Goal: Contribute content

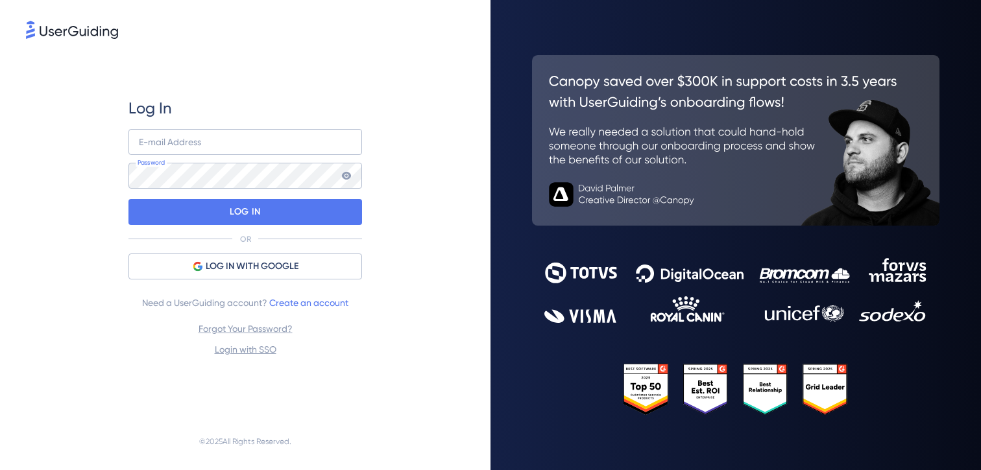
click at [238, 267] on span "LOG IN WITH GOOGLE" at bounding box center [252, 267] width 93 height 16
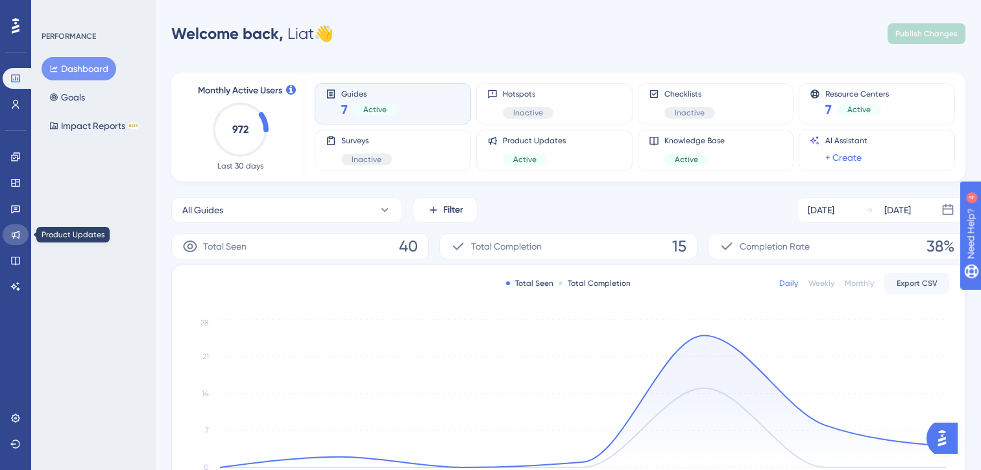
click at [19, 238] on icon at bounding box center [16, 235] width 8 height 8
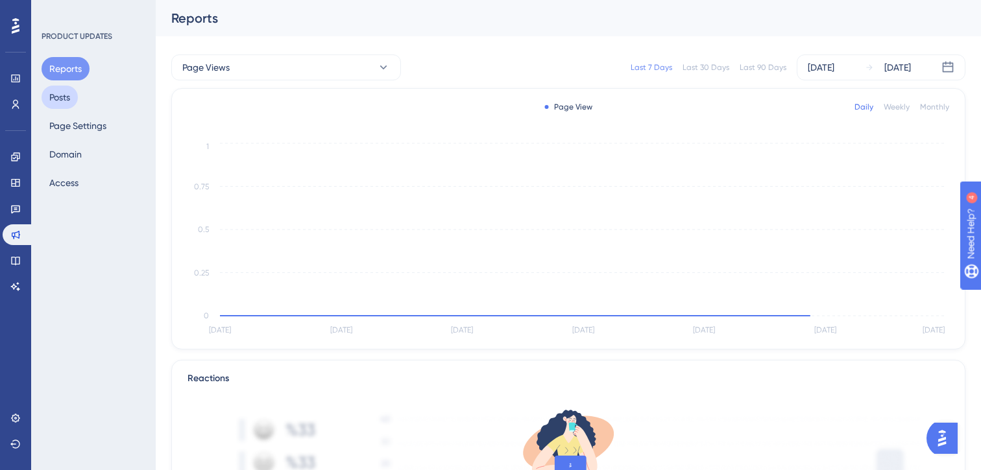
click at [60, 93] on button "Posts" at bounding box center [60, 97] width 36 height 23
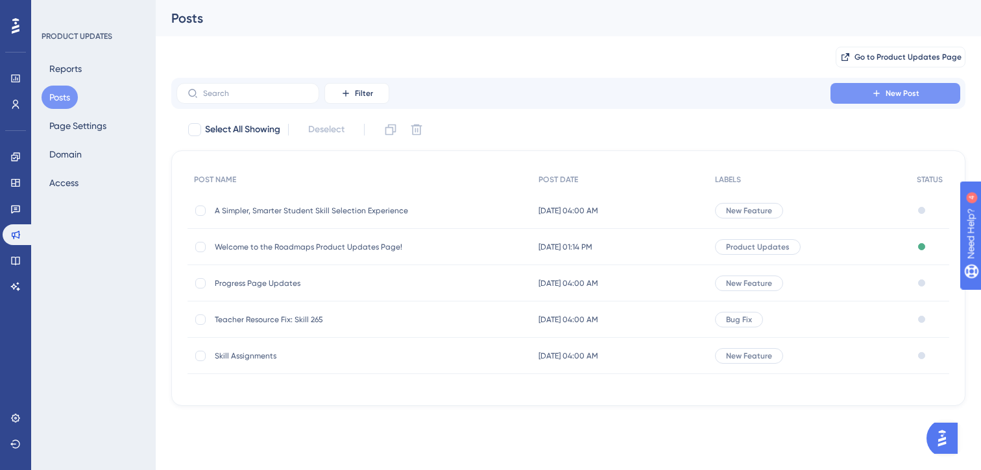
click at [879, 93] on icon at bounding box center [876, 93] width 10 height 10
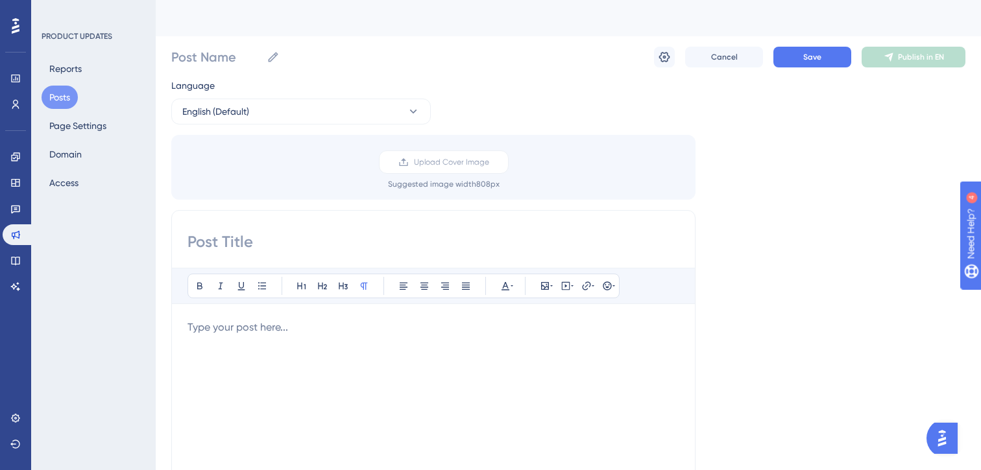
click at [217, 246] on input at bounding box center [433, 242] width 492 height 21
paste input "Introducing System Assigned Roadmaps: Greater Clarity and Control for Teachers"
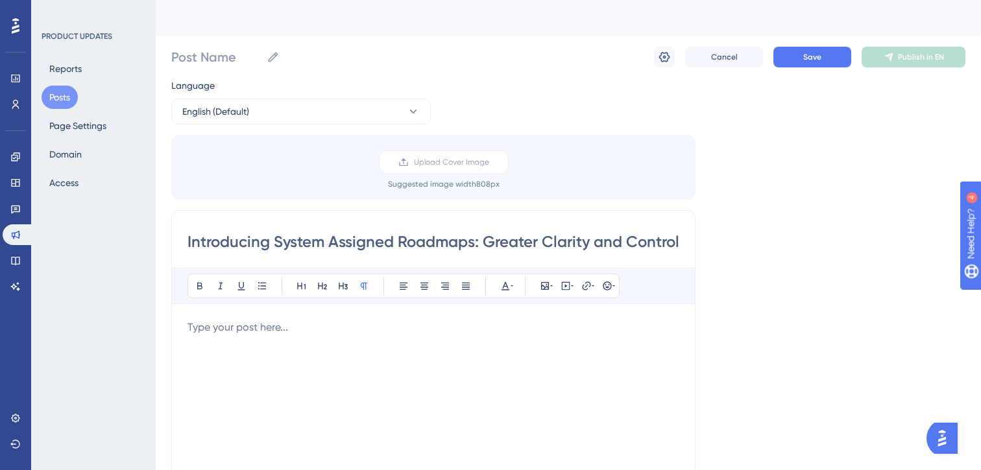
scroll to position [0, 93]
click at [254, 243] on input "Introducing System Assigned Roadmaps: Greater Clarity and Control for Teachers" at bounding box center [433, 242] width 492 height 21
click at [683, 243] on div "Introducing System Assigned Roadmaps: Greater Clarity and Control for Teachers …" at bounding box center [433, 415] width 524 height 411
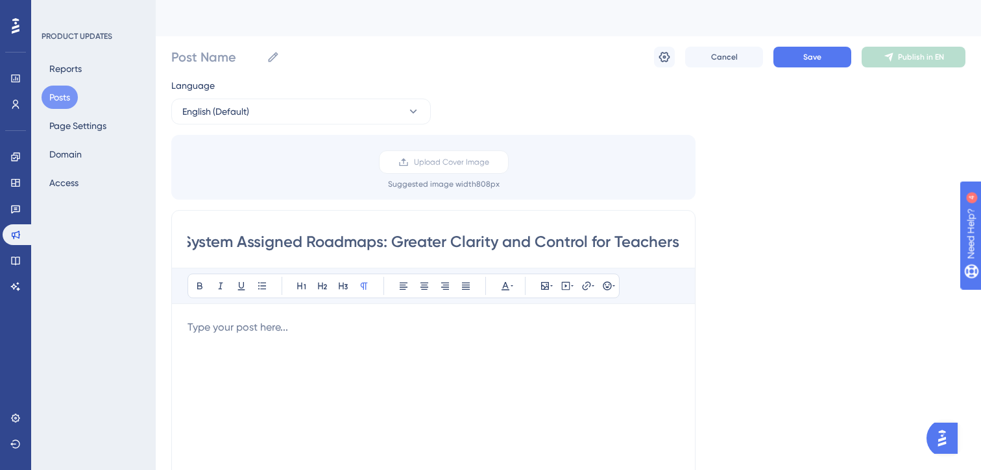
click at [678, 242] on input "Introducing System Assigned Roadmaps: Greater Clarity and Control for Teachers" at bounding box center [433, 242] width 492 height 21
drag, startPoint x: 399, startPoint y: 246, endPoint x: 197, endPoint y: 236, distance: 201.9
click at [186, 246] on div "Introducing System Assigned Roadmaps: Greater Clarity and Control for Teachers …" at bounding box center [433, 415] width 524 height 411
drag, startPoint x: 475, startPoint y: 245, endPoint x: 163, endPoint y: 242, distance: 311.9
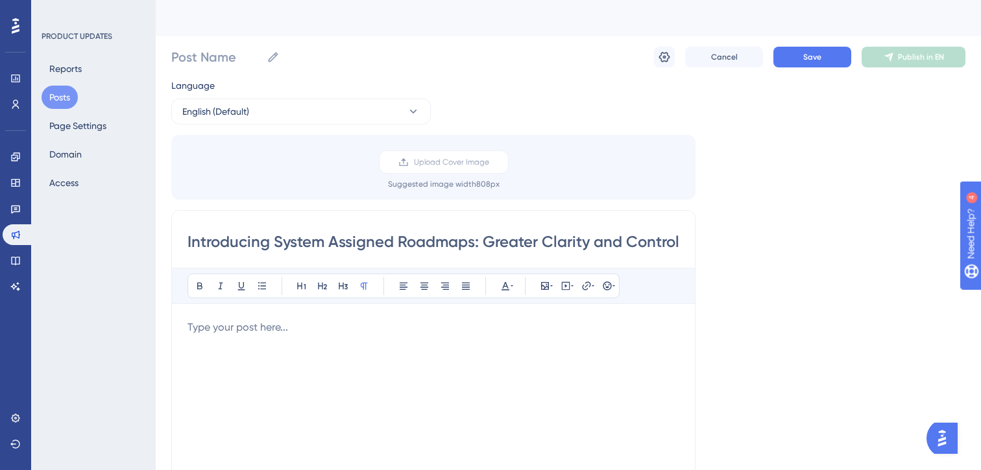
type input "Introducing System Assigned Roadmaps: Greater Clarity and Control for Teachers …"
click at [206, 54] on input "Post Name" at bounding box center [216, 57] width 90 height 18
paste input "Introducing System Assigned Roadmaps"
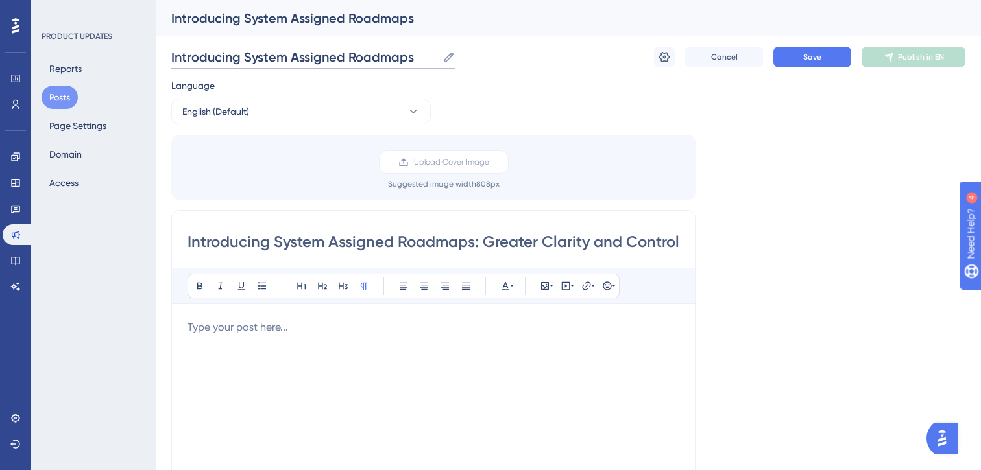
type input "Introducing System Assigned Roadmaps"
click at [511, 93] on div "Language English (Default) Upload Cover Image Suggested image width 808 px Intr…" at bounding box center [568, 386] width 794 height 616
click at [237, 330] on p at bounding box center [433, 328] width 492 height 16
paste div
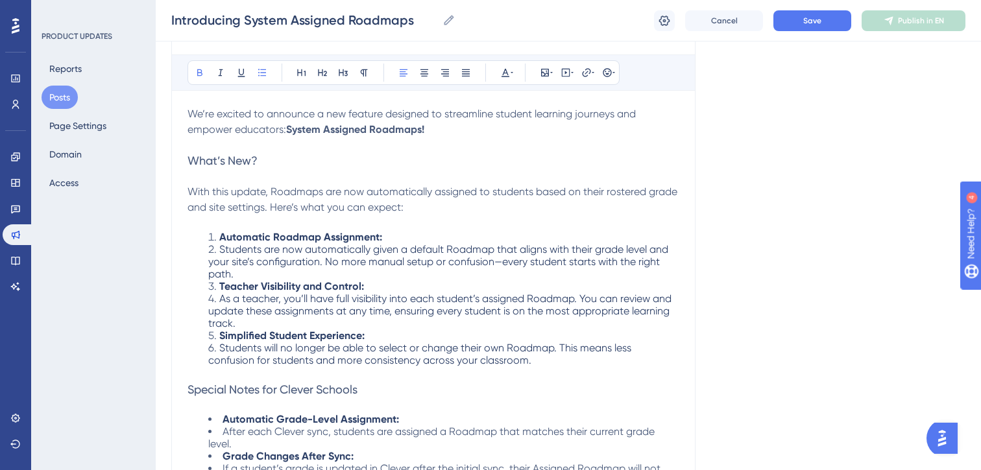
scroll to position [215, 0]
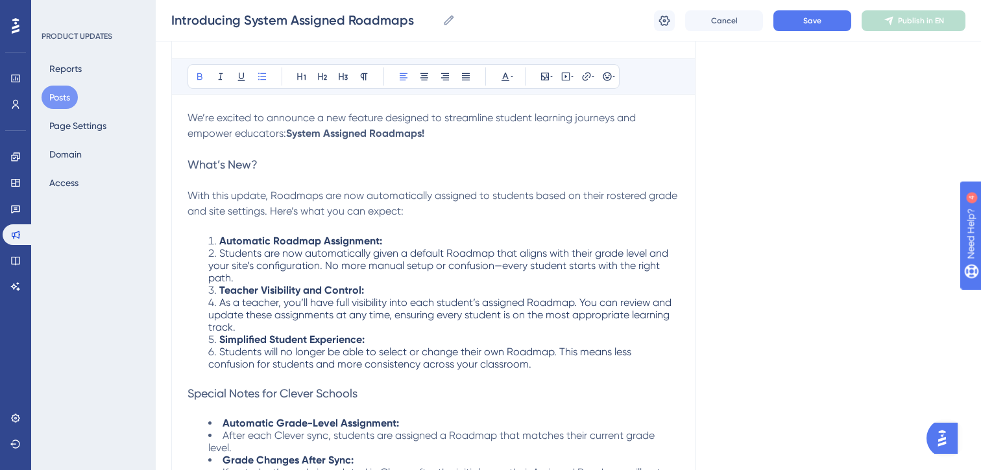
click at [220, 254] on span "Students are now automatically given a default Roadmap that aligns with their g…" at bounding box center [439, 265] width 462 height 37
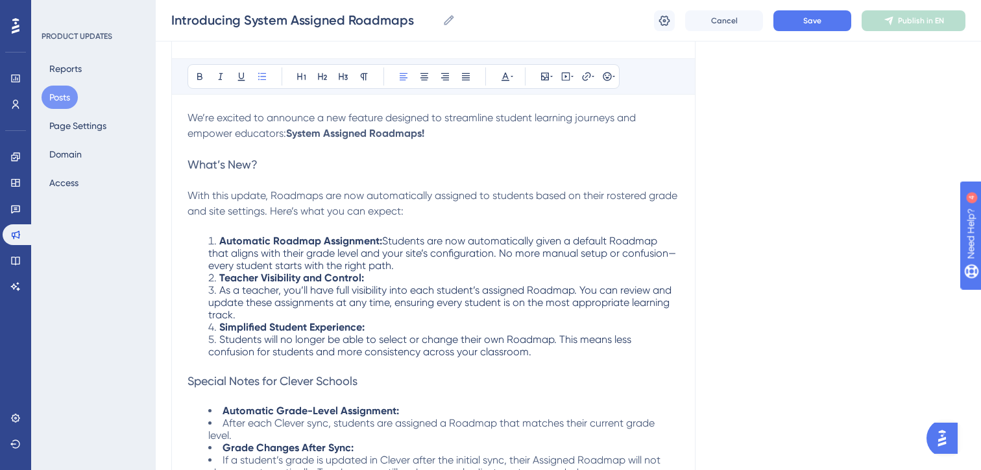
click at [403, 266] on li "Automatic Roadmap Assignment: Students are now automatically given a default Ro…" at bounding box center [443, 253] width 471 height 37
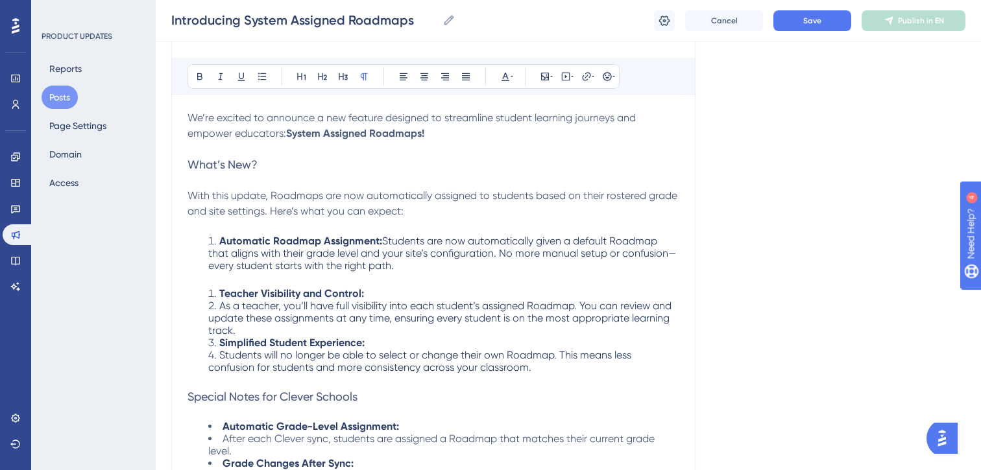
click at [219, 306] on span "As a teacher, you’ll have full visibility into each student’s assigned Roadmap.…" at bounding box center [441, 318] width 466 height 37
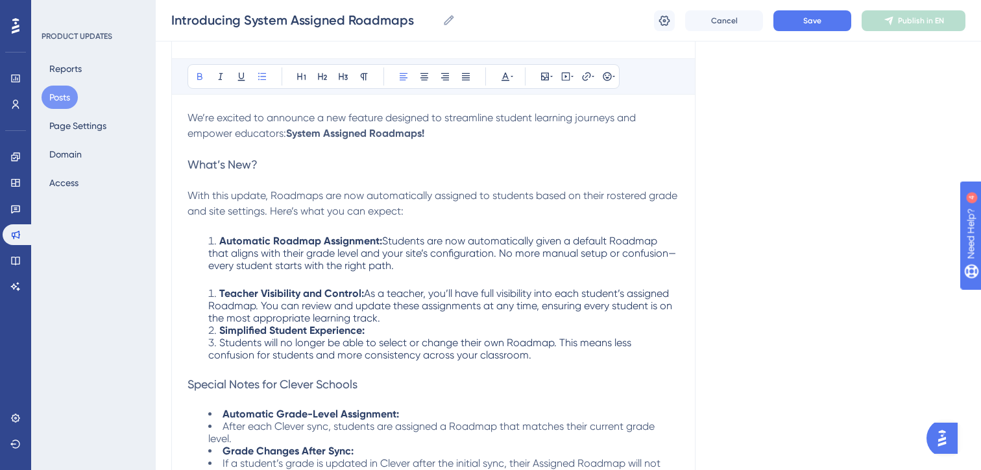
click at [217, 329] on li "Simplified Student Experience:" at bounding box center [443, 330] width 471 height 12
click at [394, 319] on li "Teacher Visibility and Control: As a teacher, you’ll have full visibility into …" at bounding box center [443, 305] width 471 height 37
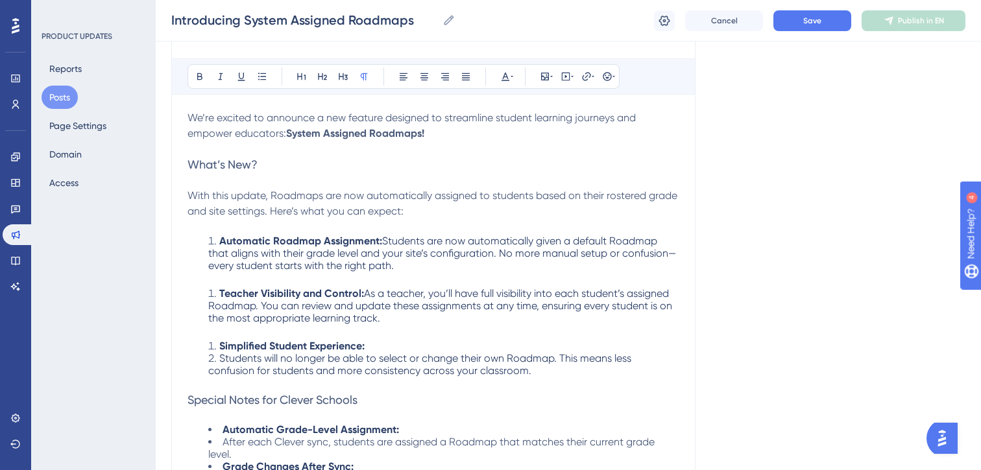
click at [217, 358] on li "Students will no longer be able to select or change their own Roadmap. This mea…" at bounding box center [443, 364] width 471 height 25
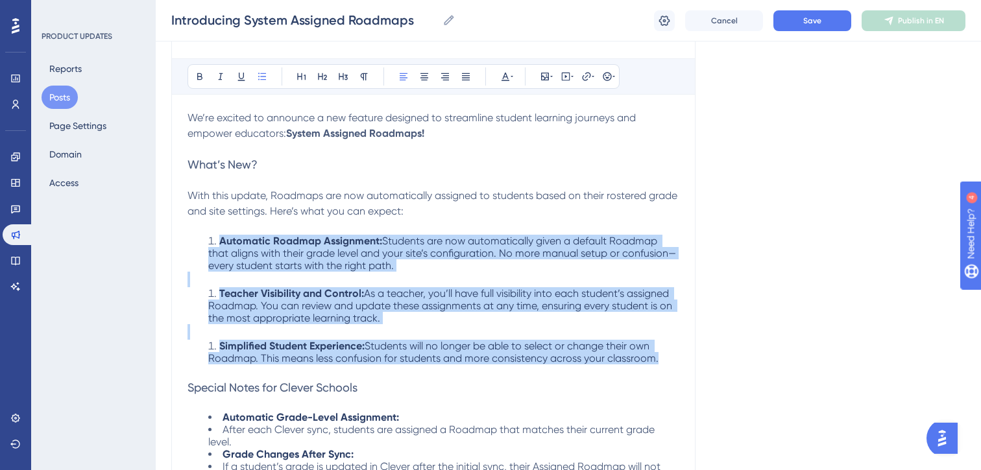
drag, startPoint x: 662, startPoint y: 359, endPoint x: 194, endPoint y: 236, distance: 484.1
click at [194, 236] on div "We’re excited to announce a new feature designed to streamline student learning…" at bounding box center [433, 316] width 492 height 412
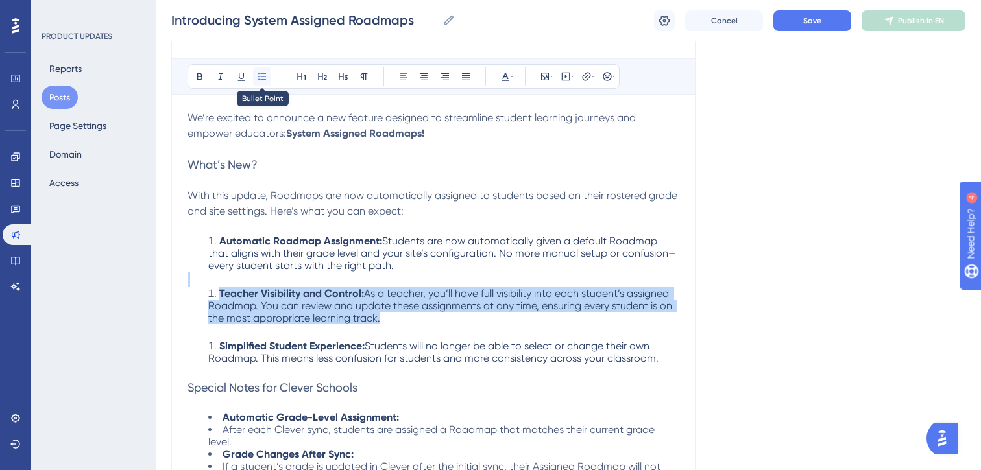
click at [260, 76] on icon at bounding box center [262, 76] width 10 height 10
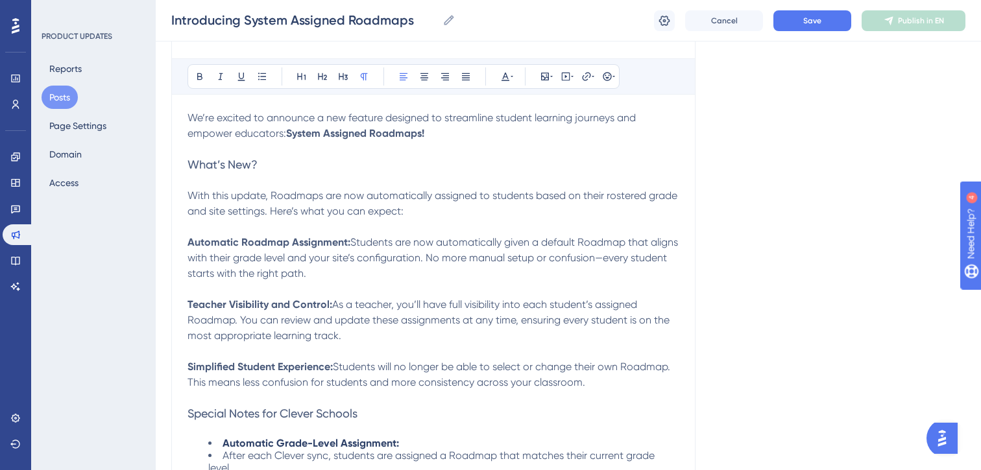
click at [256, 274] on span "Students are now automatically given a default Roadmap that aligns with their g…" at bounding box center [433, 257] width 493 height 43
click at [632, 261] on span "Students are now automatically given a default Roadmap that aligns with their g…" at bounding box center [433, 257] width 493 height 43
click at [331, 306] on span "As a teacher, you’ll have full visibility into each student’s assigned Roadmap.…" at bounding box center [429, 319] width 484 height 43
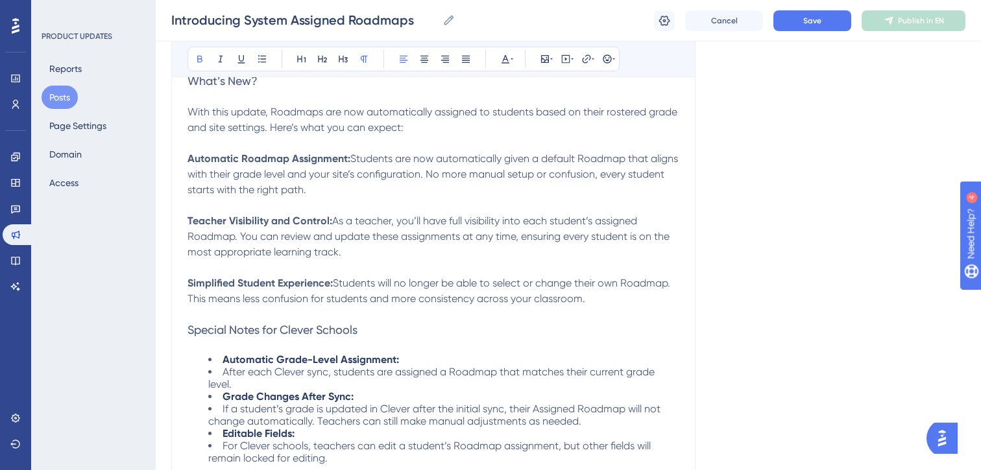
scroll to position [300, 0]
click at [334, 281] on span "Students will no longer be able to select or change their own Roadmap. This mea…" at bounding box center [429, 290] width 485 height 28
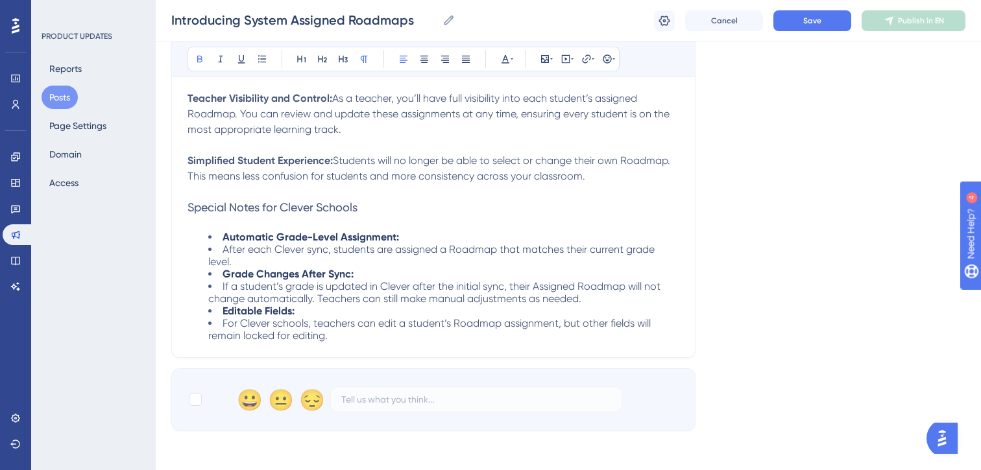
scroll to position [429, 0]
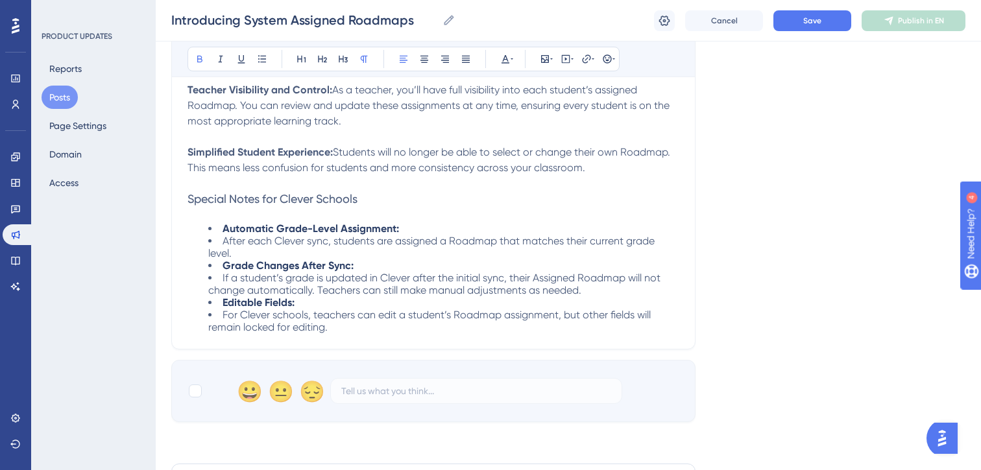
click at [221, 244] on li "After each Clever sync, students are assigned a Roadmap that matches their curr…" at bounding box center [443, 247] width 471 height 25
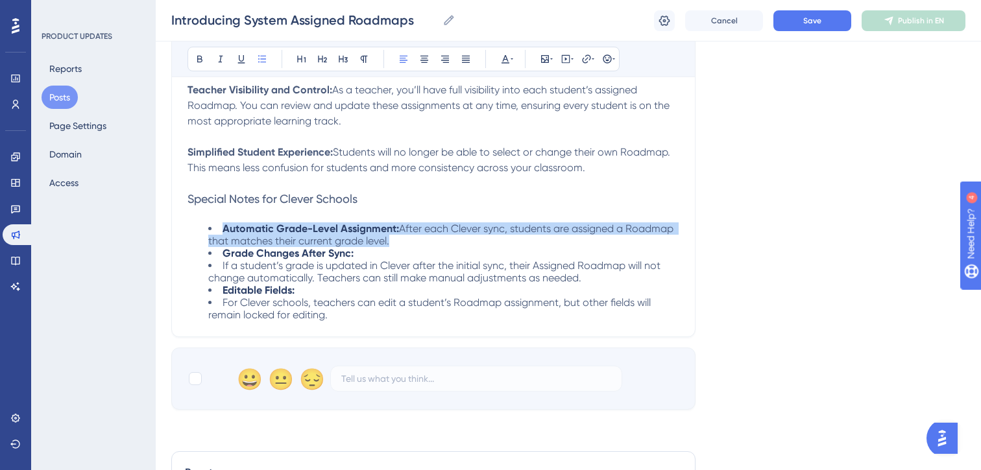
drag, startPoint x: 403, startPoint y: 245, endPoint x: 224, endPoint y: 228, distance: 180.4
click at [224, 228] on li "Automatic Grade-Level Assignment: After each Clever sync, students are assigned…" at bounding box center [443, 234] width 471 height 25
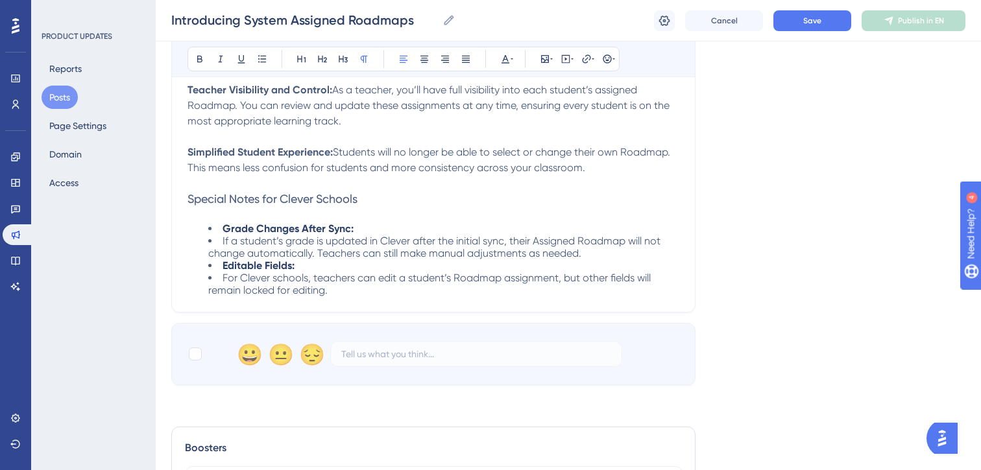
click at [220, 241] on li "If a student’s grade is updated in Clever after the initial sync, their Assigne…" at bounding box center [443, 247] width 471 height 25
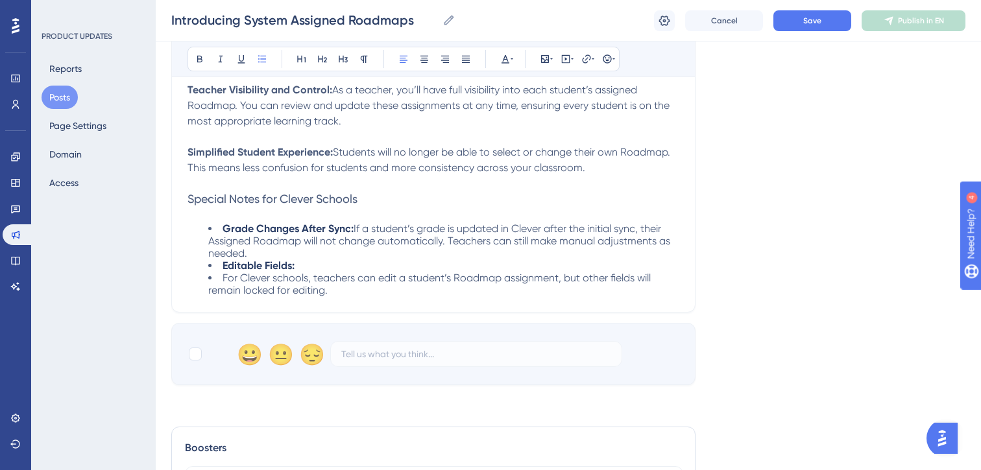
click at [218, 268] on li "Editable Fields:" at bounding box center [443, 265] width 471 height 12
click at [222, 279] on span "For Clever schools, teachers can edit a student’s Roadmap assignment, but other…" at bounding box center [430, 284] width 445 height 25
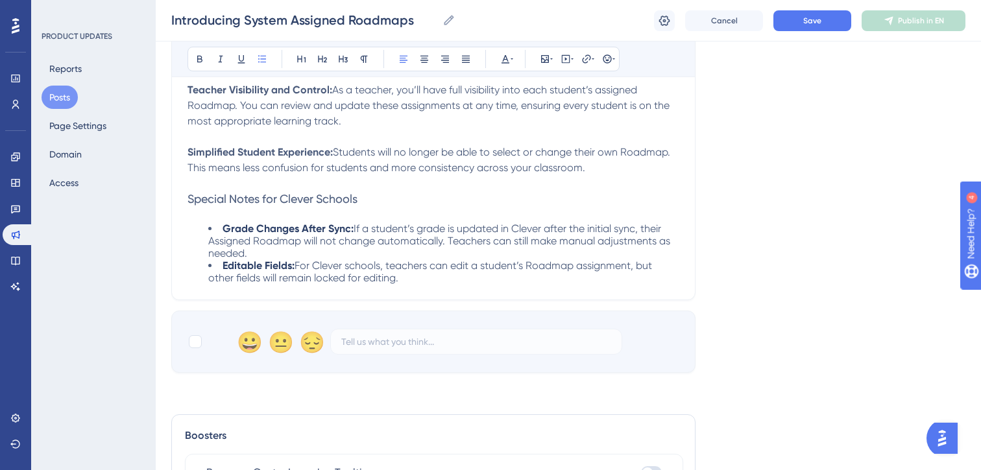
click at [407, 278] on li "Editable Fields: For Clever schools, teachers can edit a student’s Roadmap assi…" at bounding box center [443, 271] width 471 height 25
click at [219, 230] on li "Grade Changes After Sync: If a student’s grade is updated in Clever after the i…" at bounding box center [443, 240] width 471 height 37
drag, startPoint x: 412, startPoint y: 278, endPoint x: 209, endPoint y: 229, distance: 209.4
click at [209, 229] on ul "Grade Changes After Sync: If a student’s grade is updated in Clever after the i…" at bounding box center [433, 253] width 492 height 62
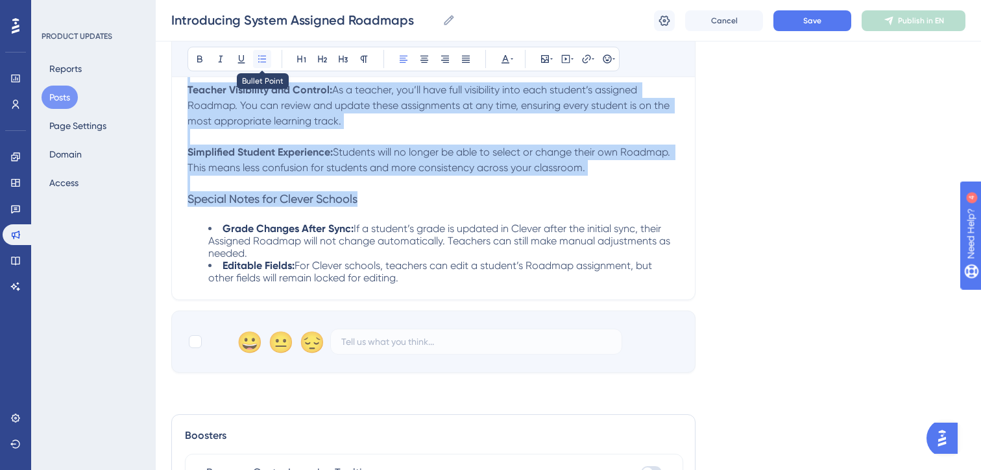
click at [266, 58] on icon at bounding box center [262, 59] width 10 height 10
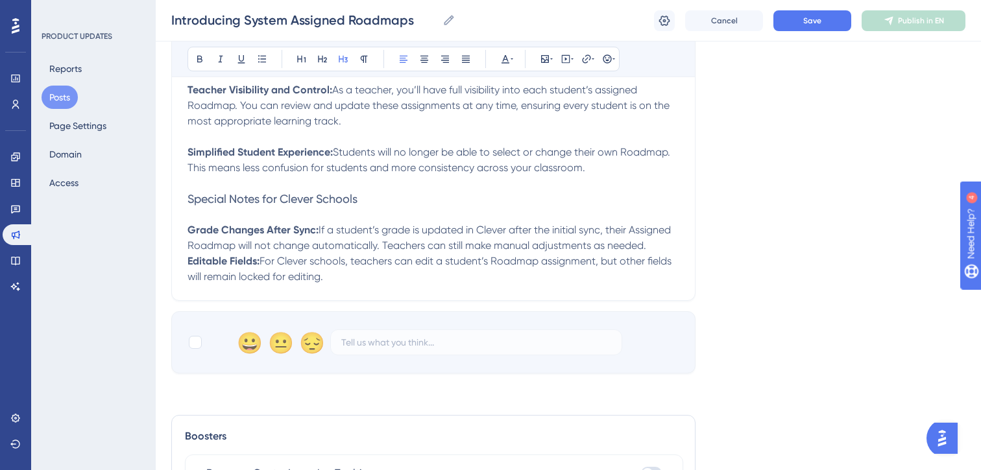
click at [276, 193] on span "Special Notes for Clever Schools" at bounding box center [272, 199] width 170 height 14
drag, startPoint x: 375, startPoint y: 195, endPoint x: 172, endPoint y: 193, distance: 203.0
click at [172, 193] on div "Introducing System Assigned Roadmaps: Greater Clarity and Control for Teachers …" at bounding box center [433, 43] width 524 height 515
click at [324, 60] on icon at bounding box center [322, 59] width 10 height 10
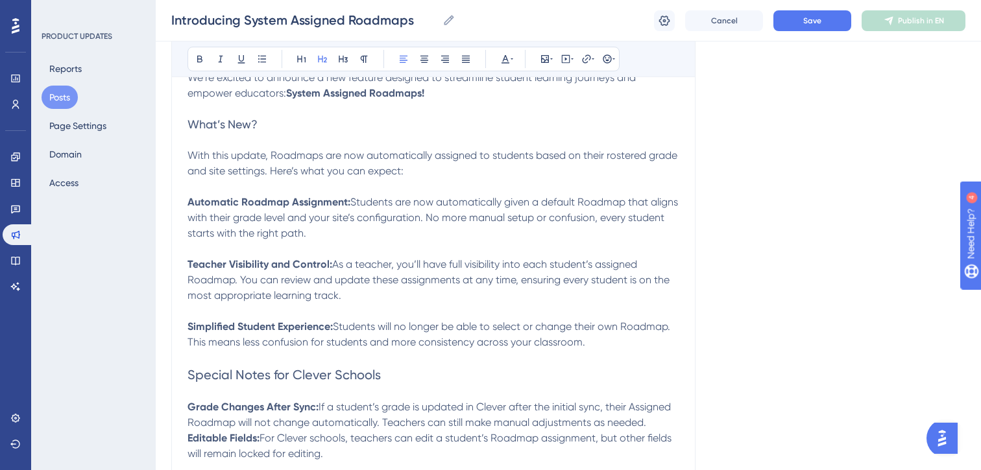
scroll to position [256, 0]
drag, startPoint x: 274, startPoint y: 123, endPoint x: 182, endPoint y: 123, distance: 92.1
click at [182, 123] on div "Introducing System Assigned Roadmaps: Greater Clarity and Control for Teachers …" at bounding box center [433, 217] width 524 height 517
click at [322, 56] on icon at bounding box center [322, 59] width 10 height 10
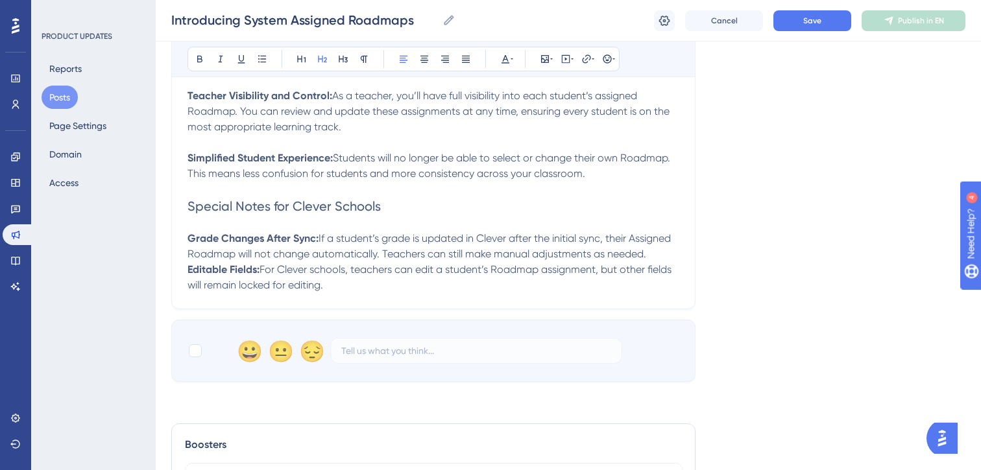
scroll to position [431, 0]
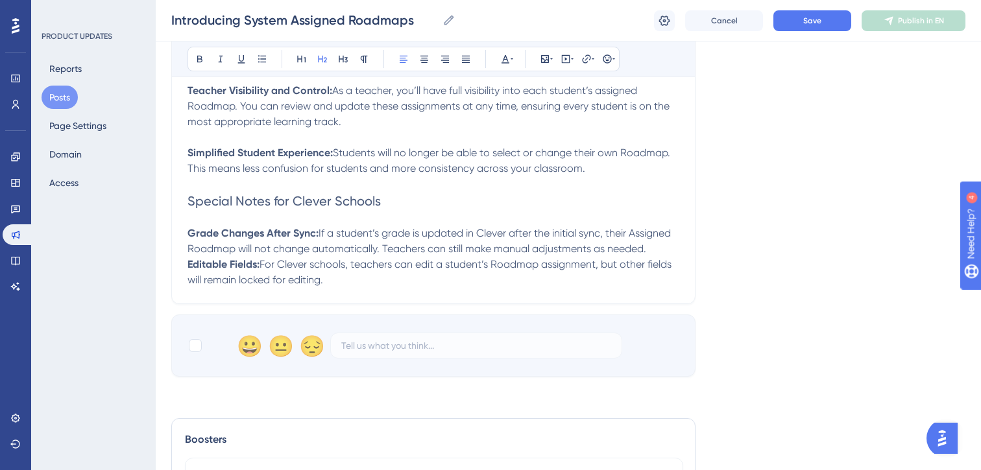
click at [355, 294] on div "Introducing System Assigned Roadmaps: Greater Clarity and Control for Teachers …" at bounding box center [433, 44] width 524 height 520
click at [350, 283] on p "Editable Fields: For Clever schools, teachers can edit a student’s Roadmap assi…" at bounding box center [433, 272] width 492 height 31
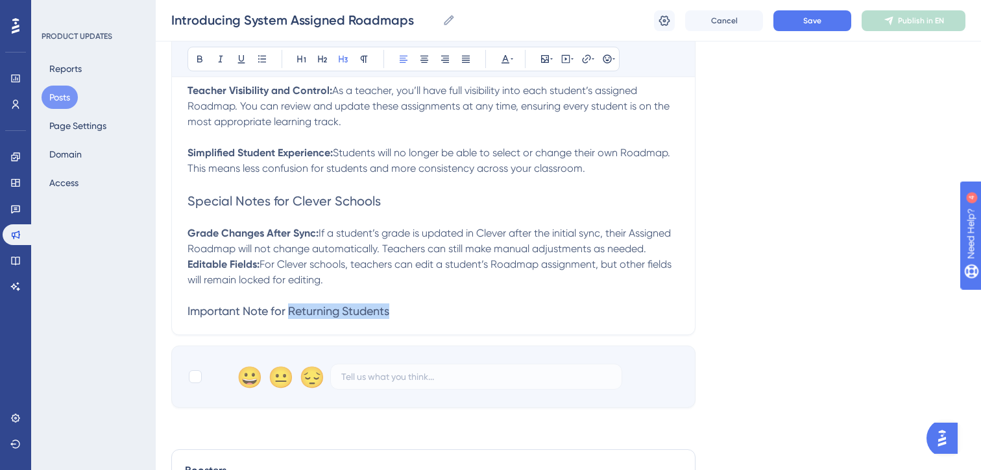
drag, startPoint x: 394, startPoint y: 315, endPoint x: 292, endPoint y: 315, distance: 101.8
click at [292, 315] on h3 "Important Note for Returning Students" at bounding box center [433, 311] width 492 height 16
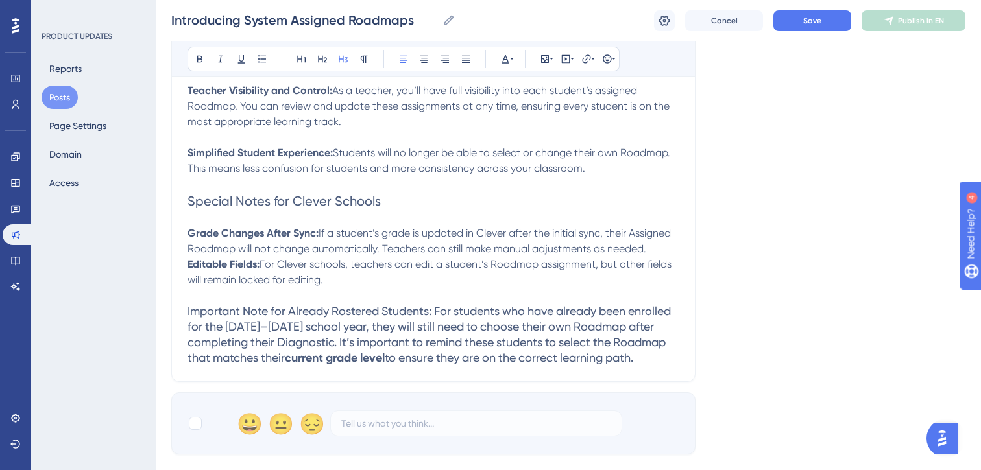
drag, startPoint x: 436, startPoint y: 308, endPoint x: 512, endPoint y: 376, distance: 101.9
click at [512, 366] on h3 "Important Note for Already Rostered Students: For students who have already bee…" at bounding box center [433, 334] width 492 height 62
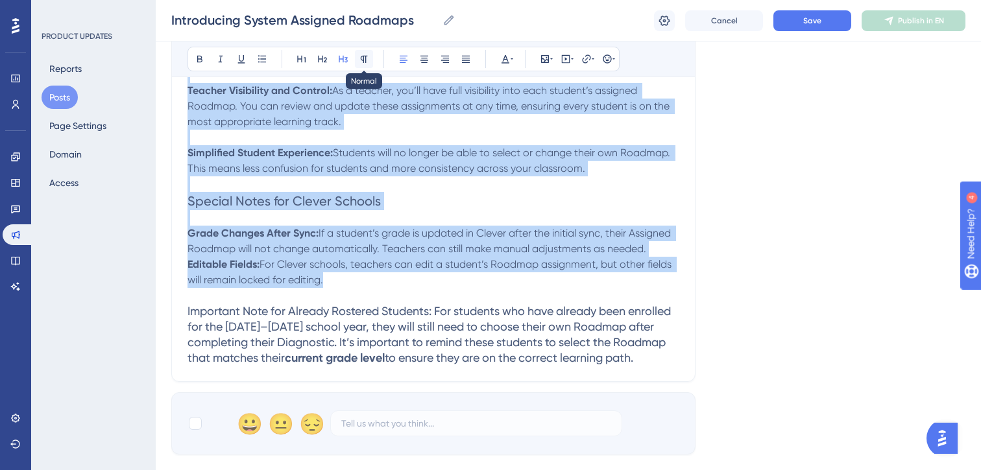
click at [363, 60] on icon at bounding box center [364, 59] width 7 height 7
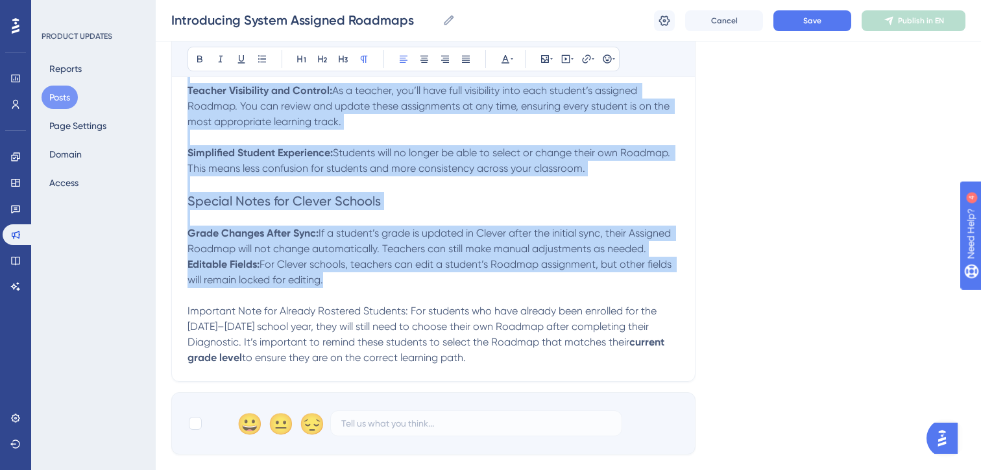
click at [480, 335] on p "Important Note for Already Rostered Students: For students who have already bee…" at bounding box center [433, 334] width 492 height 62
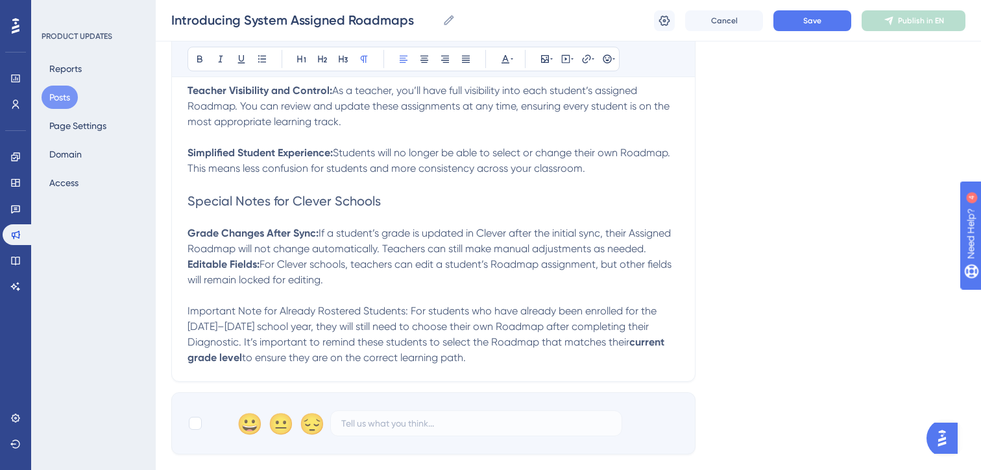
click at [513, 355] on p "Important Note for Already Rostered Students: For students who have already bee…" at bounding box center [433, 334] width 492 height 62
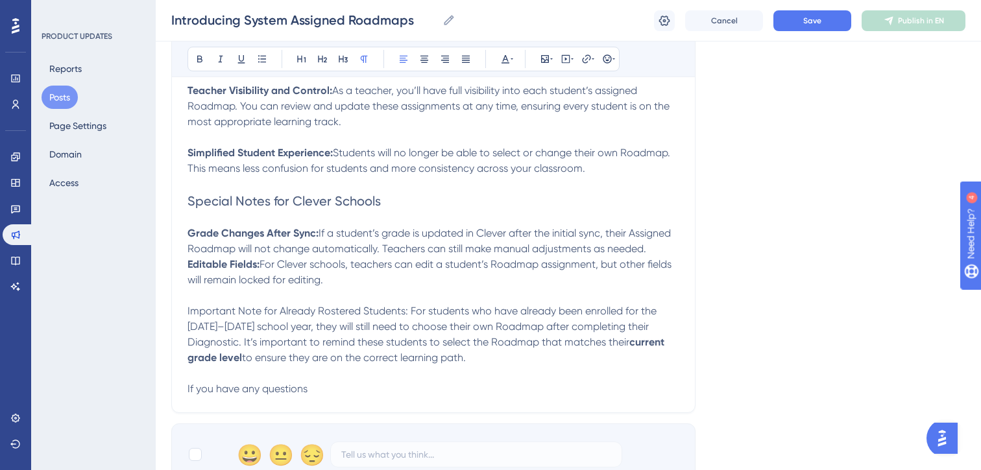
drag, startPoint x: 325, startPoint y: 396, endPoint x: 307, endPoint y: 394, distance: 17.6
click at [307, 394] on p "If you have any questions" at bounding box center [433, 389] width 492 height 16
drag, startPoint x: 358, startPoint y: 392, endPoint x: 188, endPoint y: 393, distance: 169.9
click at [188, 393] on p "If you have any questions," at bounding box center [433, 389] width 492 height 16
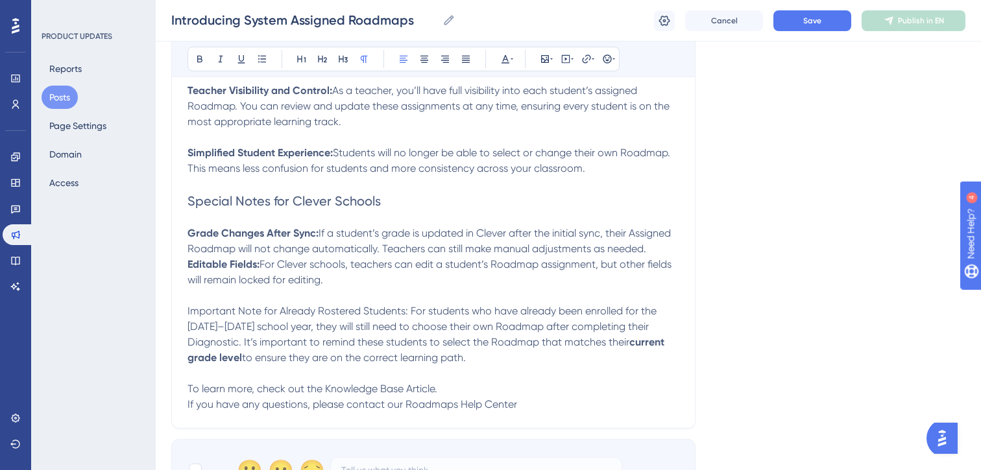
click at [444, 396] on p "To learn more, check out the Knowledge Base Article." at bounding box center [433, 389] width 492 height 16
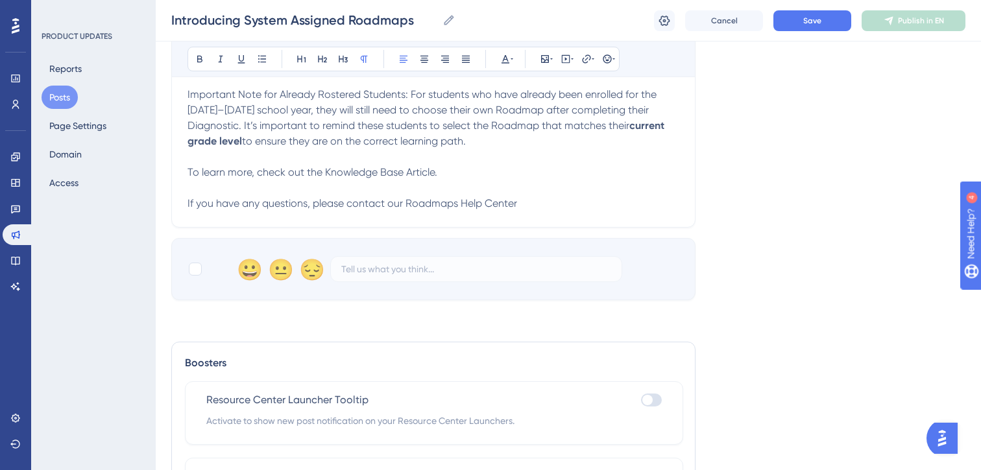
scroll to position [651, 0]
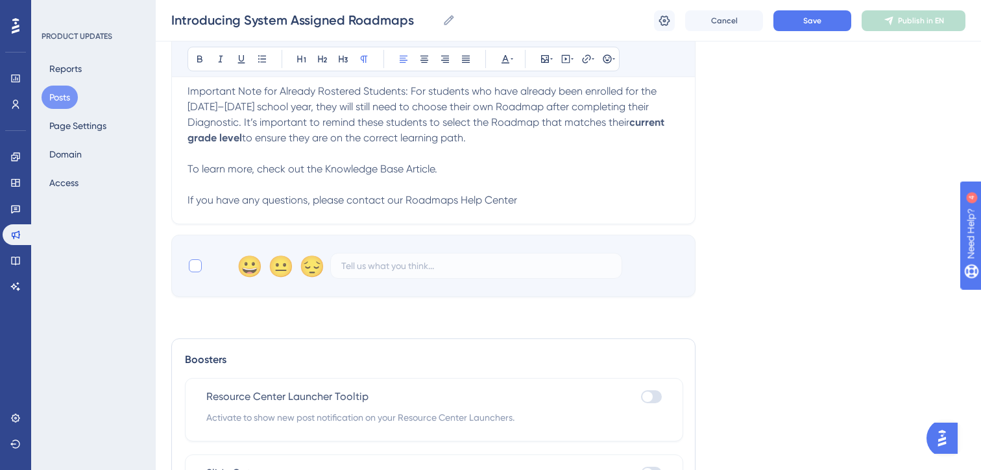
click at [196, 272] on div at bounding box center [195, 265] width 13 height 13
checkbox input "true"
drag, startPoint x: 520, startPoint y: 200, endPoint x: 405, endPoint y: 204, distance: 115.5
click at [405, 204] on p "If you have any questions, please contact our Roadmaps Help Center" at bounding box center [433, 201] width 492 height 16
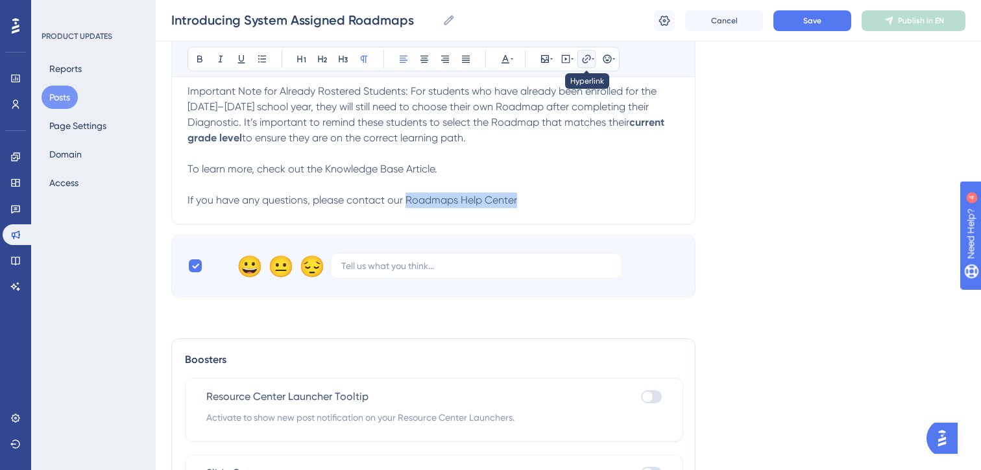
click at [594, 62] on button at bounding box center [586, 59] width 18 height 18
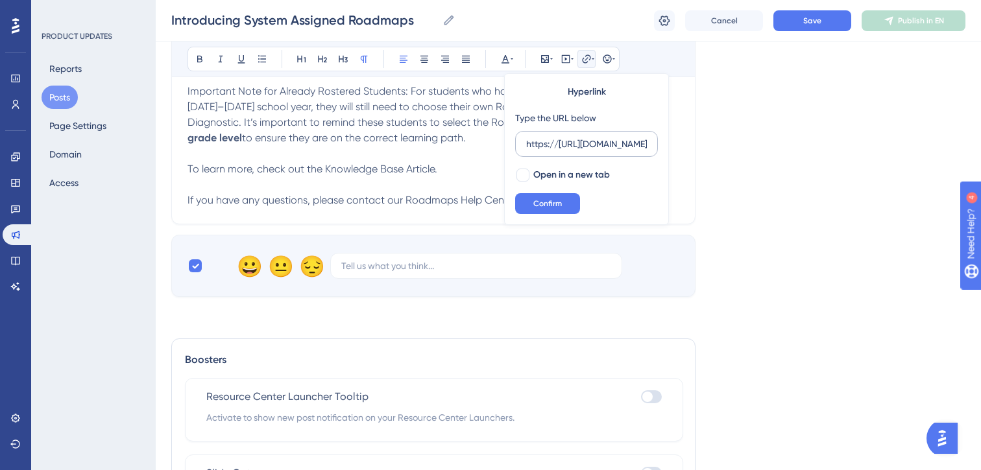
scroll to position [0, 205]
type input "https://https://newclassrooms.atlassian.net/servicedesk/customer/portal/76"
click at [523, 171] on div at bounding box center [522, 175] width 13 height 13
checkbox input "true"
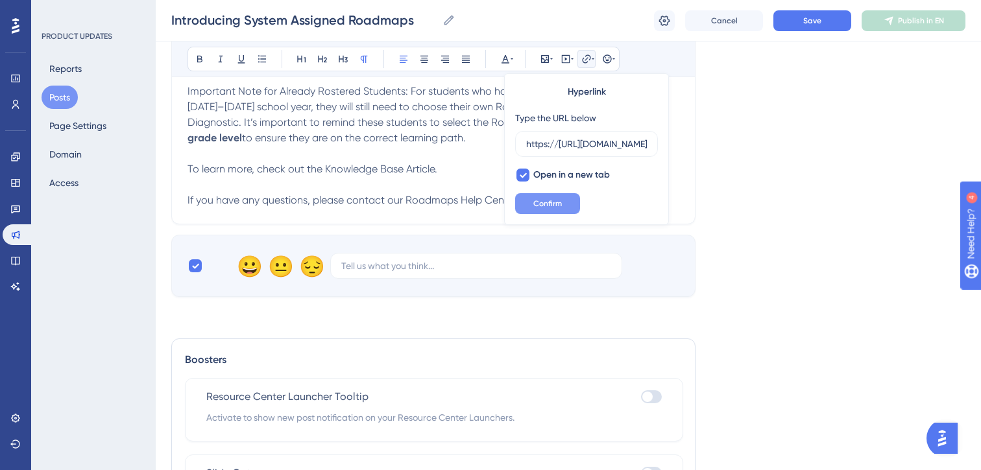
click at [540, 204] on span "Confirm" at bounding box center [547, 203] width 29 height 10
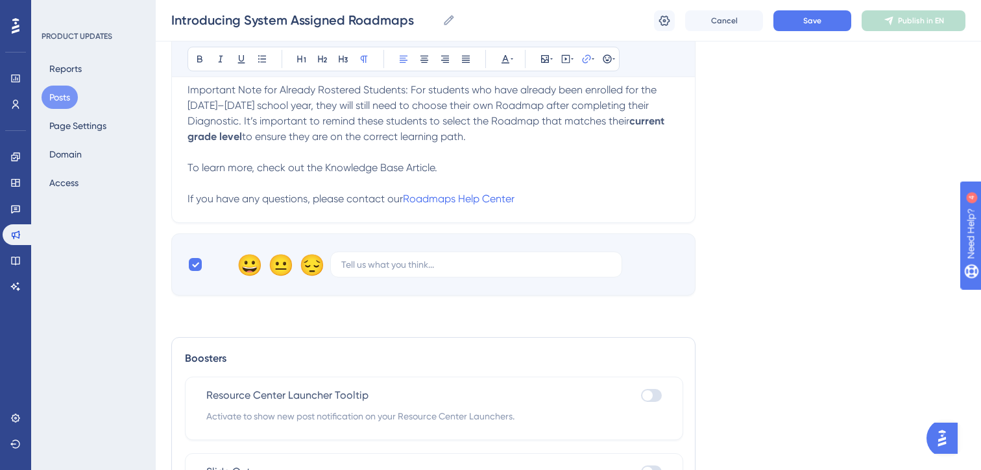
scroll to position [656, 0]
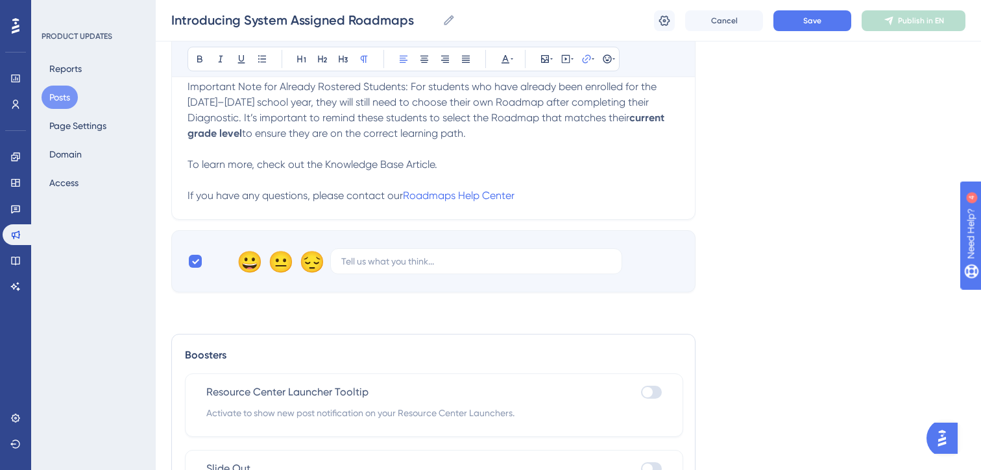
click at [534, 176] on p at bounding box center [433, 180] width 492 height 16
drag, startPoint x: 517, startPoint y: 199, endPoint x: 406, endPoint y: 198, distance: 110.9
click at [406, 198] on p "If you have any questions, please contact our Roadmaps Help Center" at bounding box center [433, 196] width 492 height 16
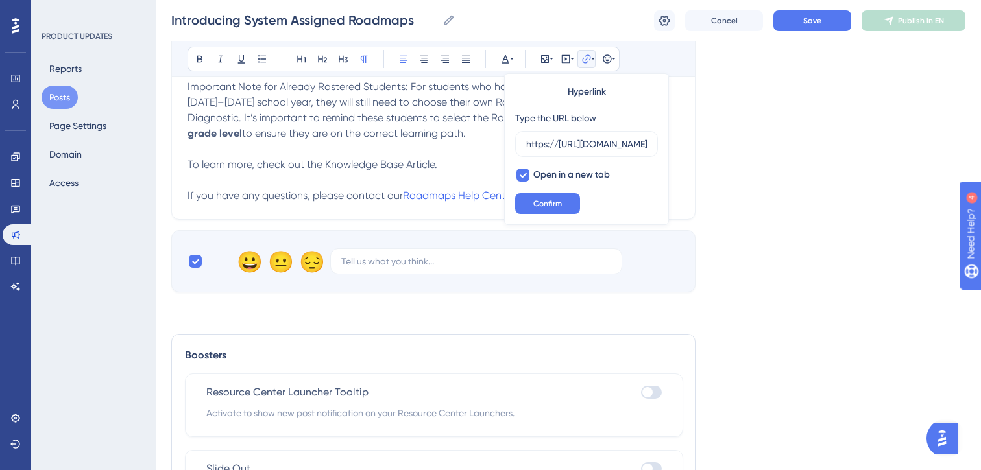
scroll to position [0, 205]
click at [460, 162] on p "To learn more, check out the Knowledge Base Article." at bounding box center [433, 165] width 492 height 16
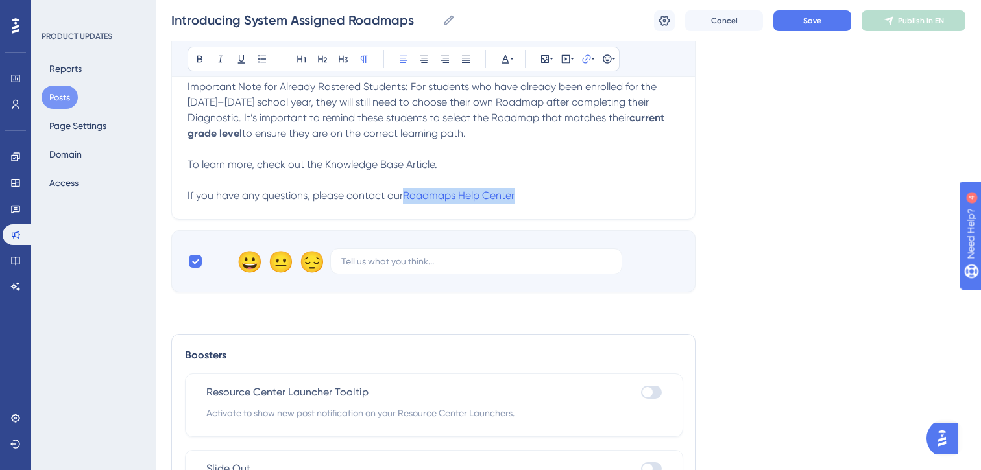
drag, startPoint x: 505, startPoint y: 198, endPoint x: 407, endPoint y: 200, distance: 97.9
click at [407, 200] on p "If you have any questions, please contact our Roadmaps Help Center" at bounding box center [433, 196] width 492 height 16
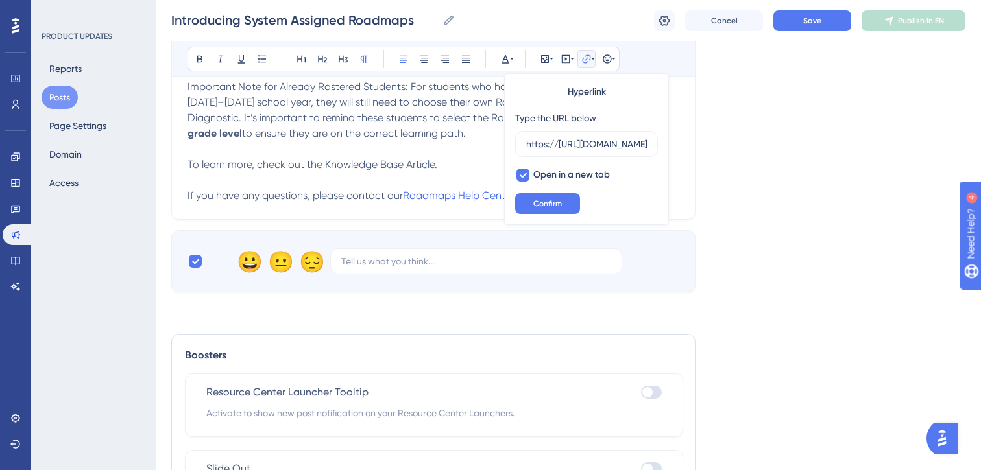
click at [446, 167] on p "To learn more, check out the Knowledge Base Article." at bounding box center [433, 165] width 492 height 16
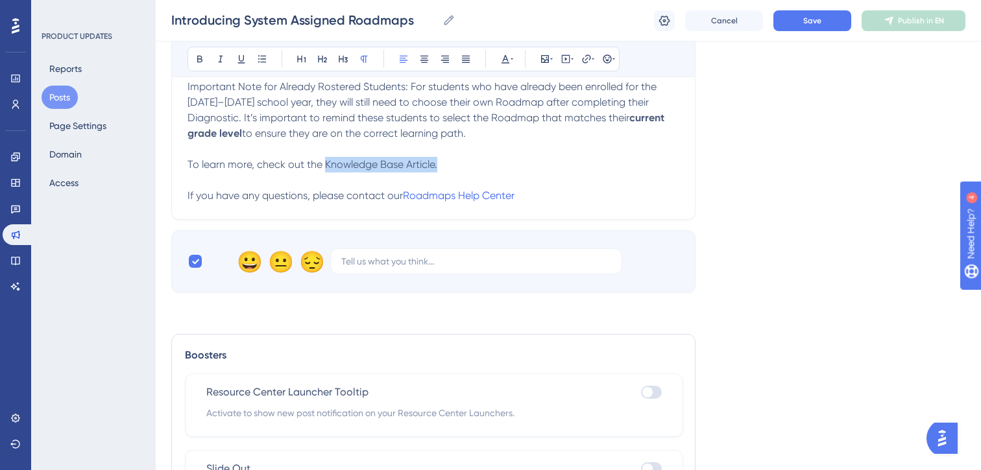
drag, startPoint x: 437, startPoint y: 171, endPoint x: 325, endPoint y: 173, distance: 112.2
click at [325, 172] on p "To learn more, check out the Knowledge Base Article." at bounding box center [433, 165] width 492 height 16
click at [585, 58] on icon at bounding box center [586, 59] width 10 height 10
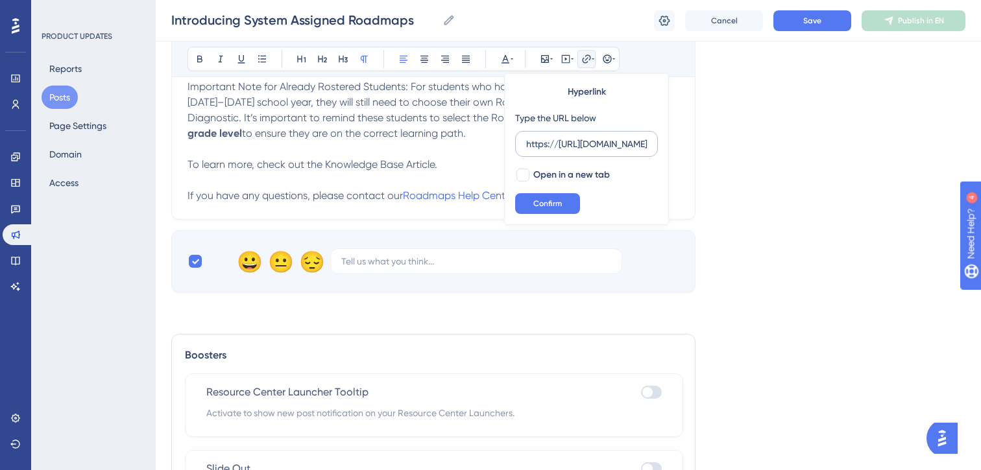
scroll to position [0, 414]
type input "https://https://newclassrooms-12mm.help.userguiding.com/en/articles/14213-how-t…"
click at [545, 174] on span "Open in a new tab" at bounding box center [571, 175] width 77 height 16
checkbox input "true"
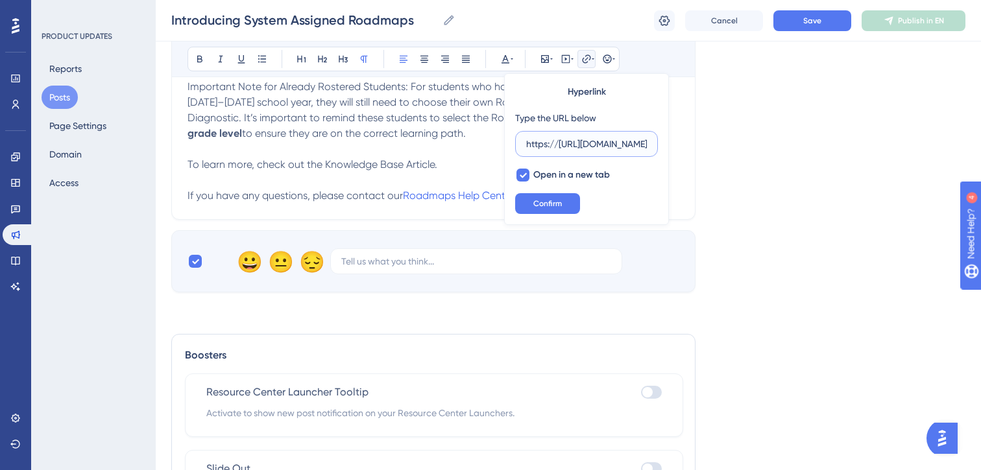
drag, startPoint x: 559, startPoint y: 145, endPoint x: 467, endPoint y: 136, distance: 92.5
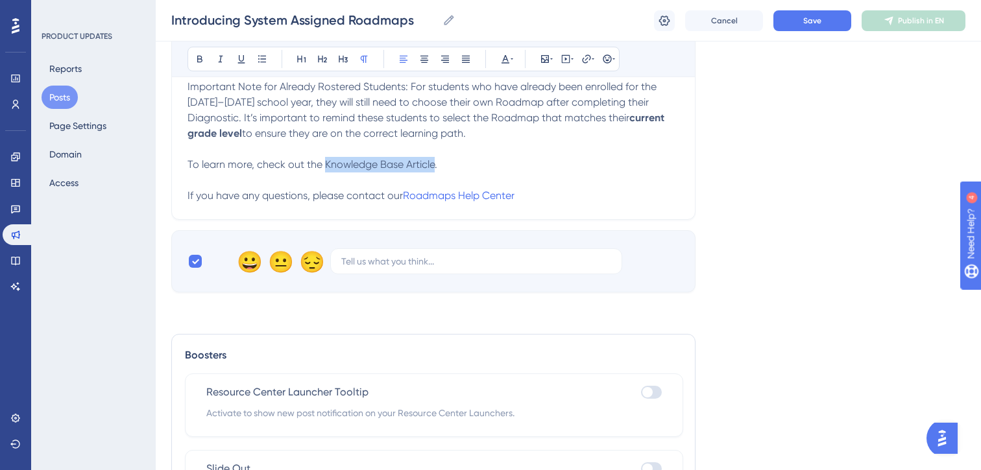
drag, startPoint x: 435, startPoint y: 169, endPoint x: 326, endPoint y: 170, distance: 109.6
click at [326, 170] on span "To learn more, check out the Knowledge Base Article." at bounding box center [312, 164] width 250 height 12
click at [586, 60] on icon at bounding box center [586, 59] width 10 height 10
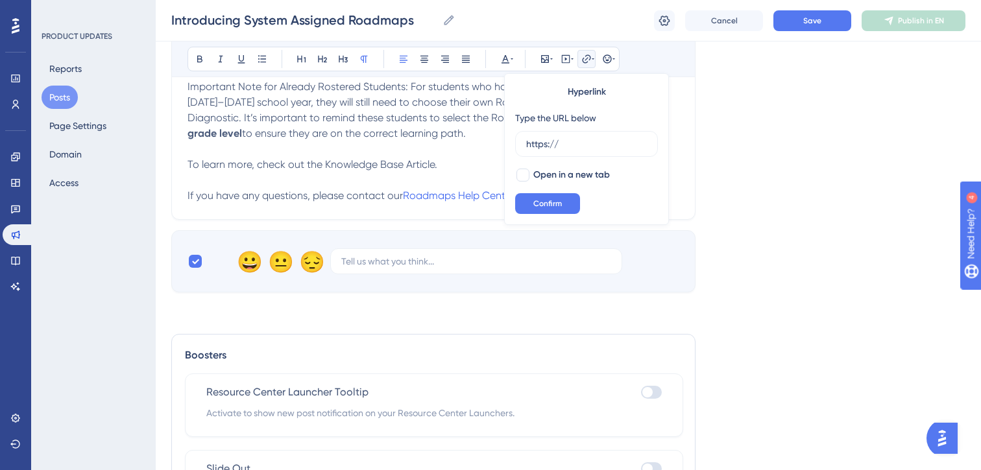
drag, startPoint x: 541, startPoint y: 145, endPoint x: 513, endPoint y: 146, distance: 27.9
click at [513, 145] on div "Hyperlink Type the URL below https:// Open in a new tab Confirm" at bounding box center [586, 149] width 165 height 152
type input "https://newclassrooms-12mm.help.userguiding.com/en/articles/14213-how-to-assign…"
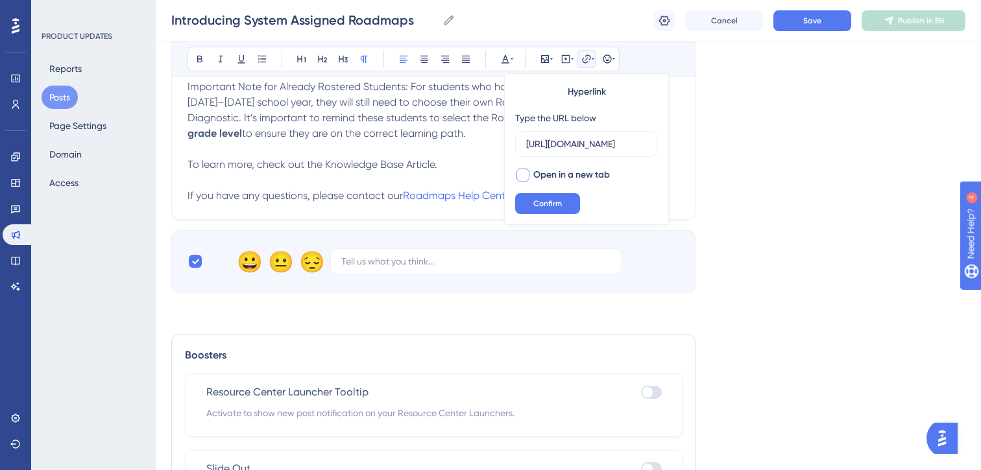
click at [525, 171] on div at bounding box center [522, 175] width 13 height 13
checkbox input "true"
click at [539, 208] on span "Confirm" at bounding box center [547, 203] width 29 height 10
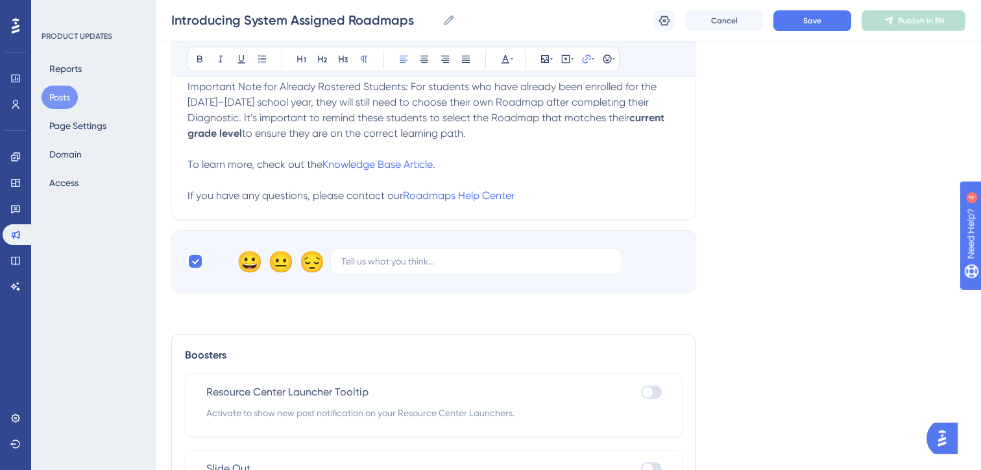
click at [517, 162] on p "To learn more, check out the Knowledge Base Article ." at bounding box center [433, 165] width 492 height 16
click at [803, 19] on span "Save" at bounding box center [812, 21] width 18 height 10
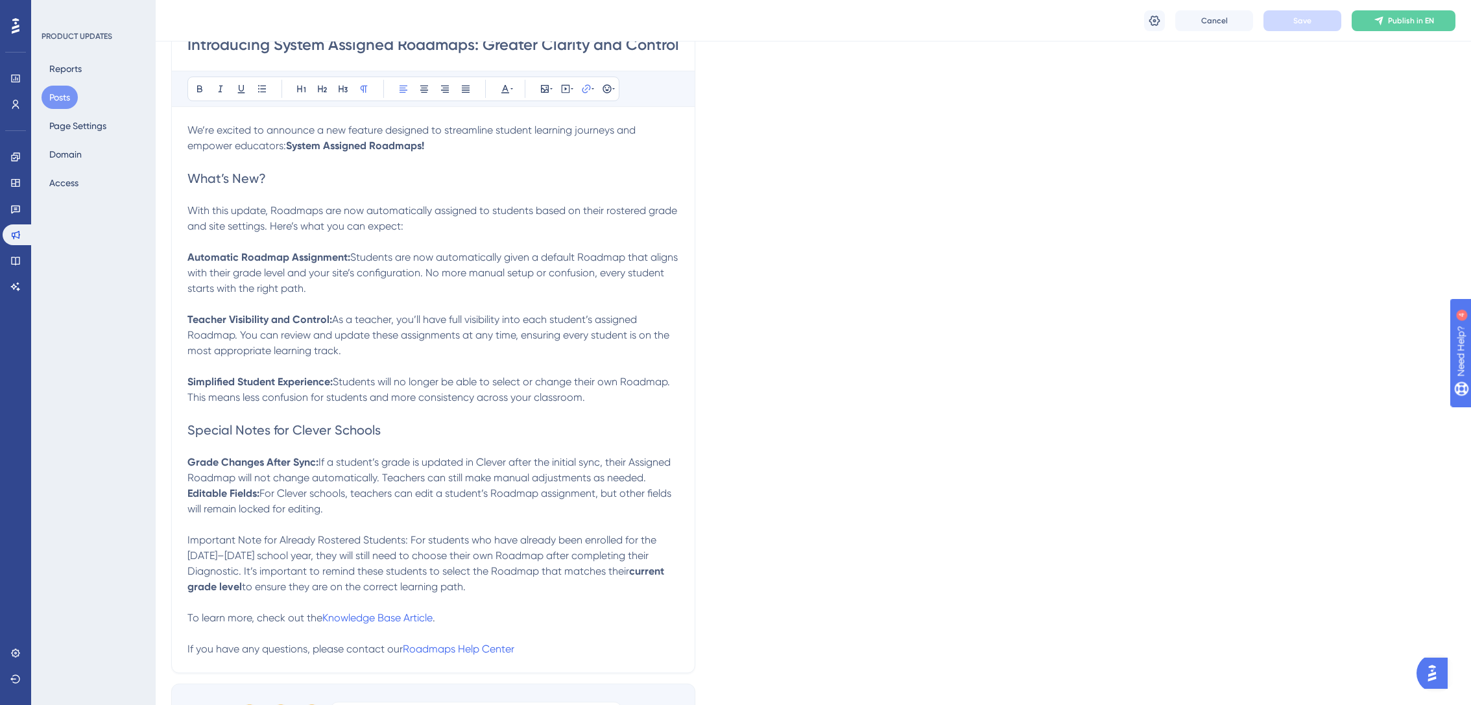
scroll to position [197, 0]
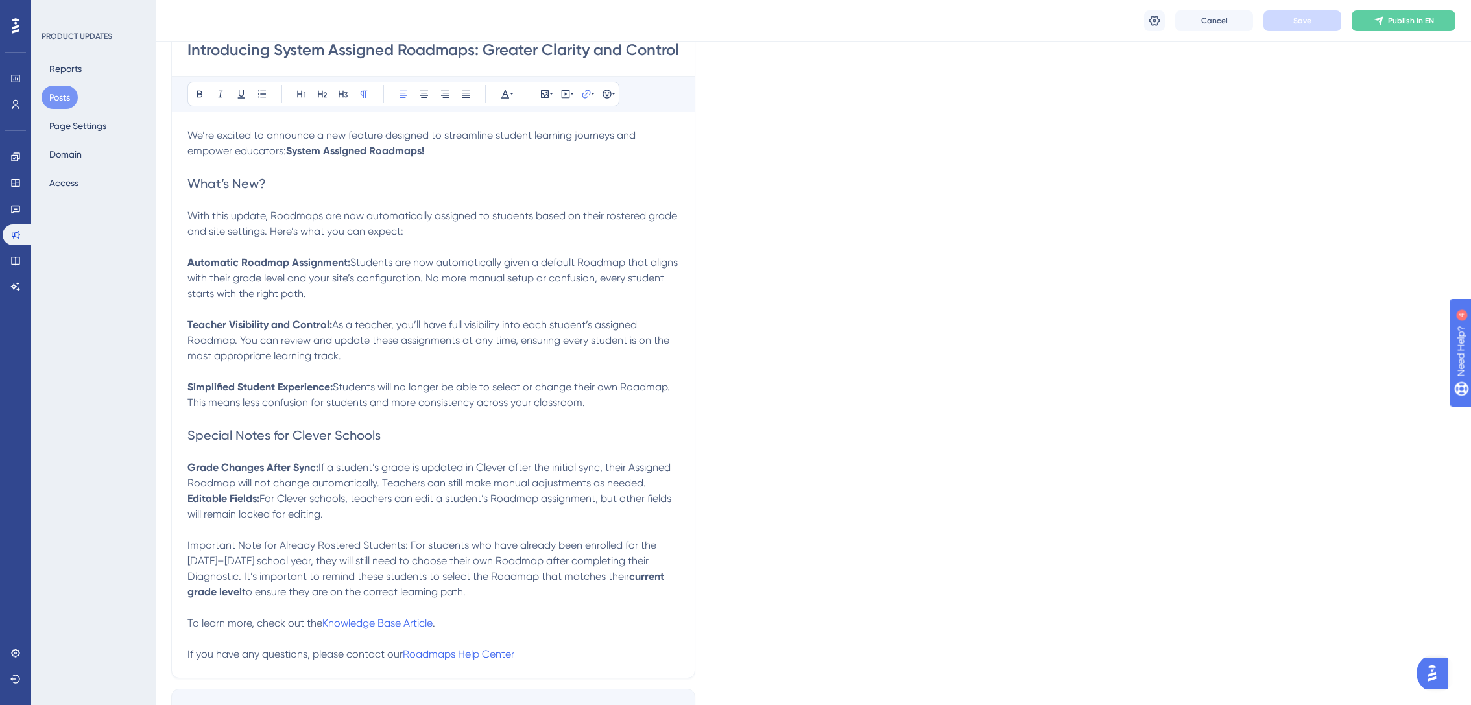
click at [174, 117] on div "Introducing System Assigned Roadmaps: Greater Clarity and Control for Teachers …" at bounding box center [433, 348] width 524 height 660
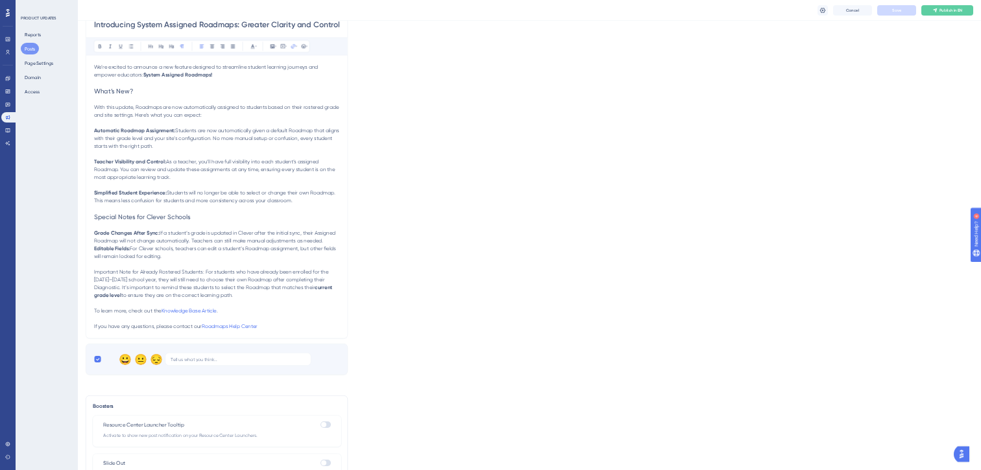
scroll to position [0, 0]
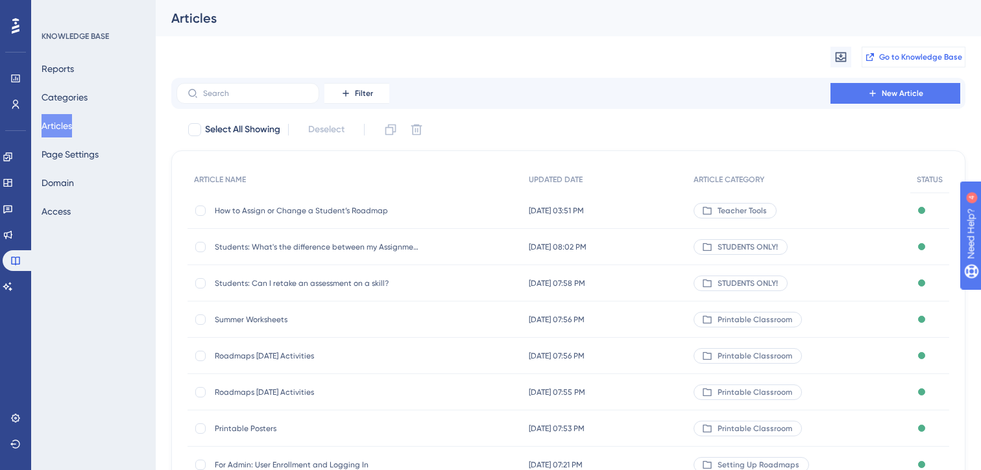
click at [897, 59] on span "Go to Knowledge Base" at bounding box center [920, 57] width 83 height 10
click at [293, 213] on span "How to Assign or Change a Student’s Roadmap" at bounding box center [319, 211] width 208 height 10
